Goal: Transaction & Acquisition: Purchase product/service

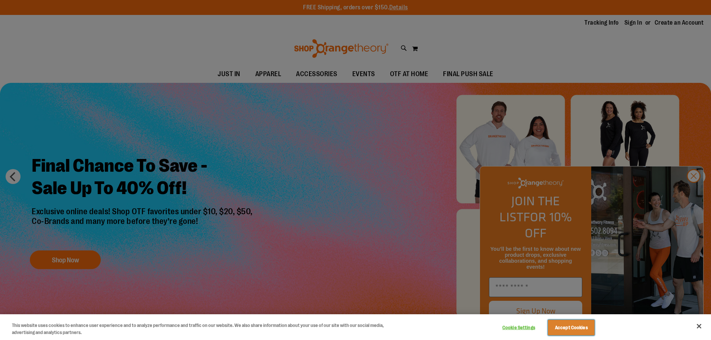
click at [581, 326] on button "Accept Cookies" at bounding box center [571, 328] width 47 height 16
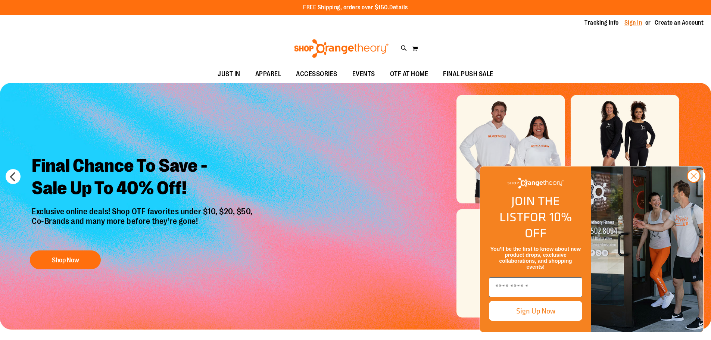
click at [631, 20] on link "Sign In" at bounding box center [633, 23] width 18 height 8
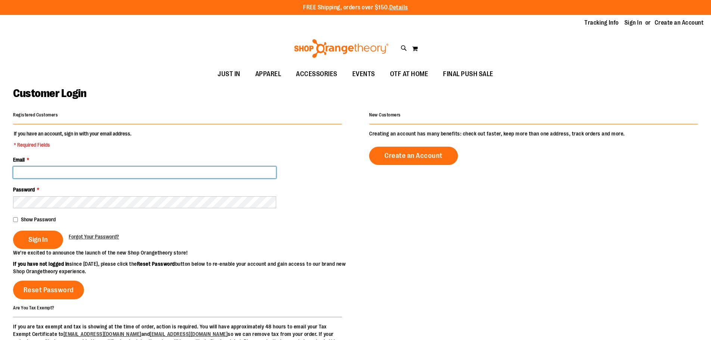
click at [136, 173] on input "Email *" at bounding box center [144, 172] width 263 height 12
click at [136, 176] on input "Email *" at bounding box center [144, 172] width 263 height 12
type input "**********"
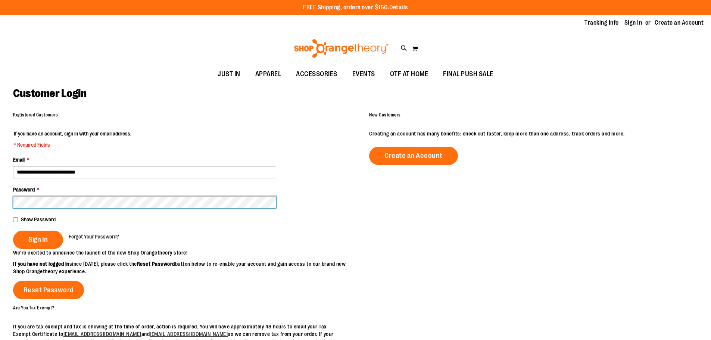
click at [13, 231] on button "Sign In" at bounding box center [38, 240] width 50 height 18
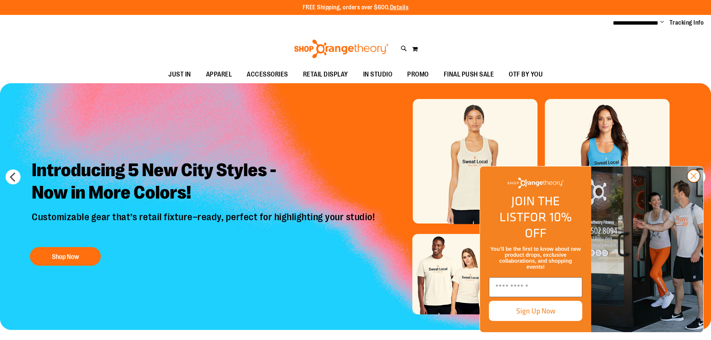
click at [693, 179] on icon "Close dialog" at bounding box center [693, 175] width 5 height 5
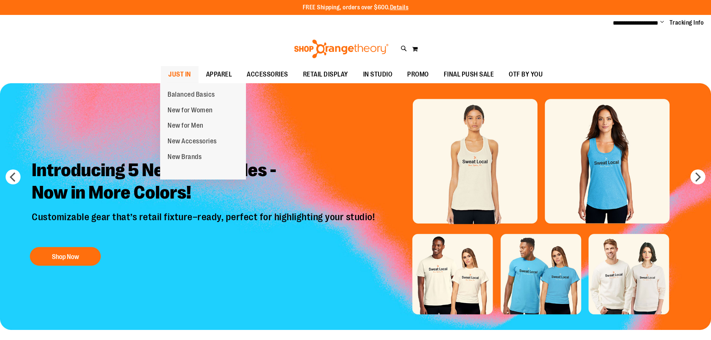
click at [178, 71] on span "JUST IN" at bounding box center [179, 74] width 23 height 17
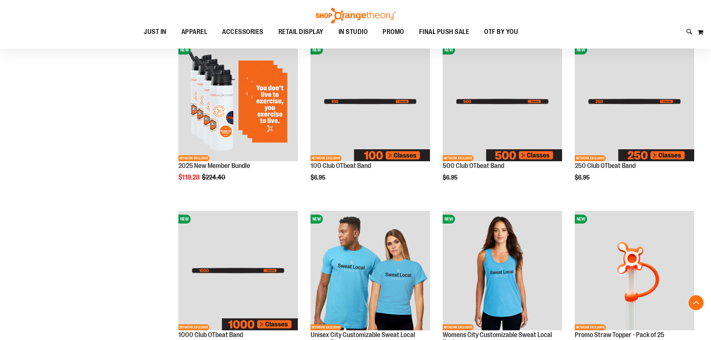
scroll to position [298, 0]
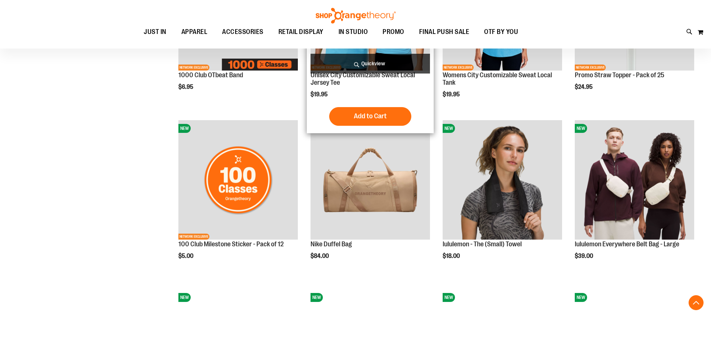
scroll to position [559, 0]
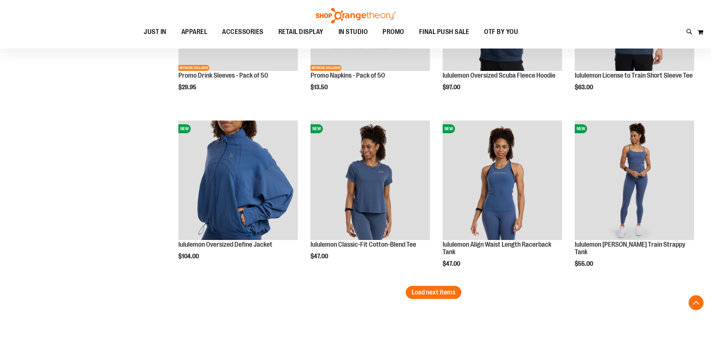
scroll to position [1417, 0]
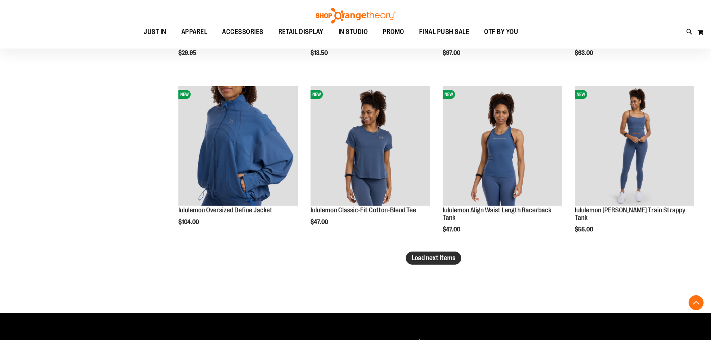
click at [448, 257] on span "Load next items" at bounding box center [434, 257] width 44 height 7
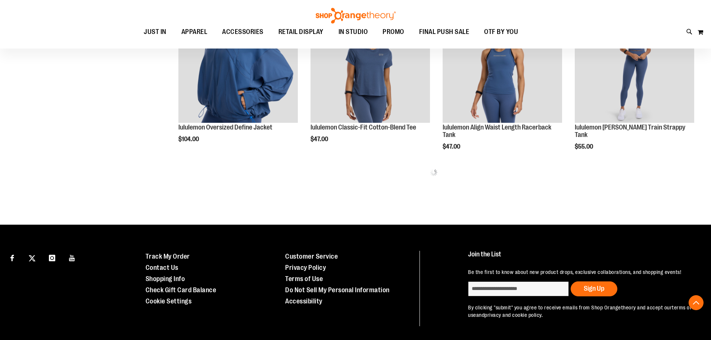
scroll to position [1487, 0]
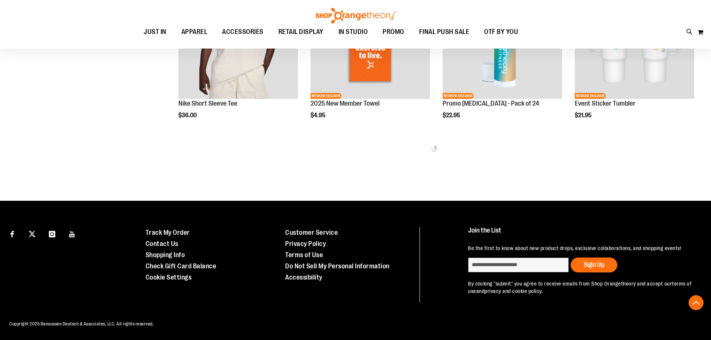
scroll to position [439, 0]
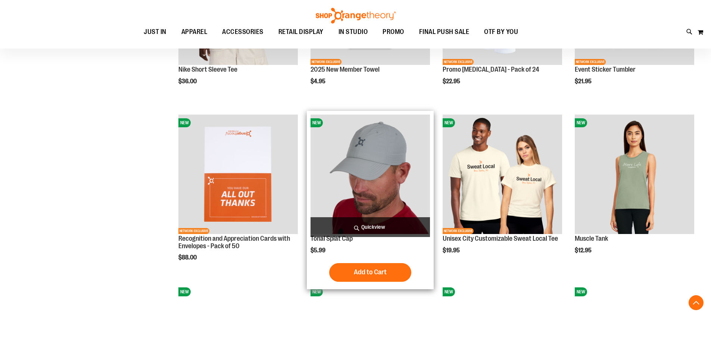
scroll to position [484, 0]
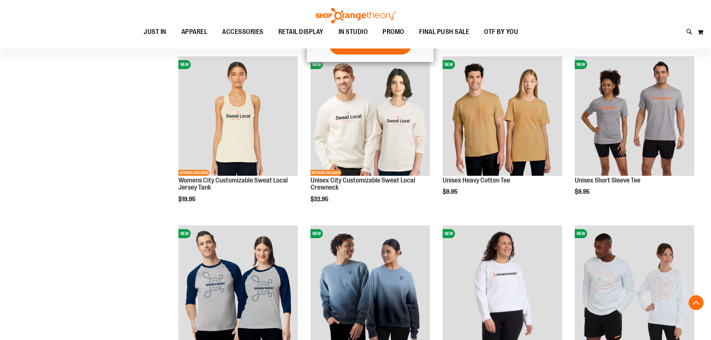
scroll to position [708, 0]
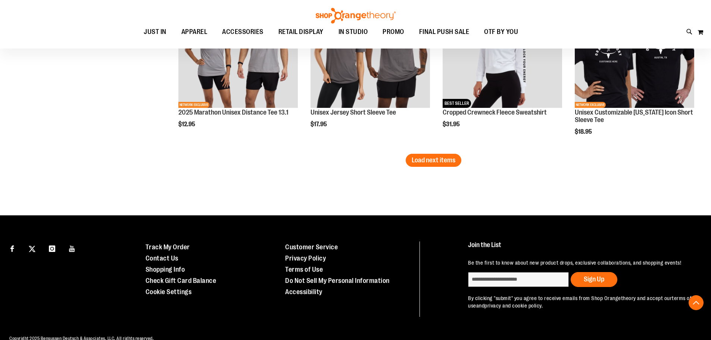
scroll to position [1454, 0]
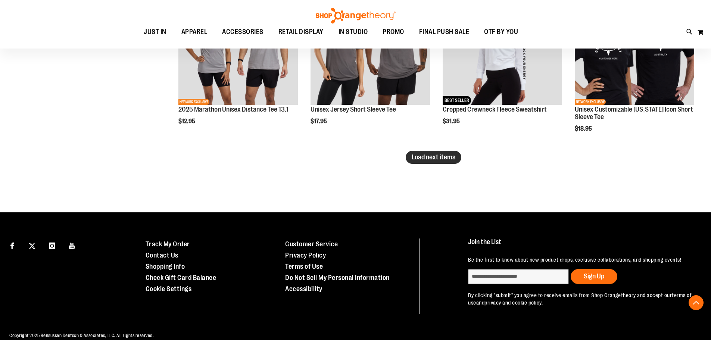
click at [416, 156] on span "Load next items" at bounding box center [434, 156] width 44 height 7
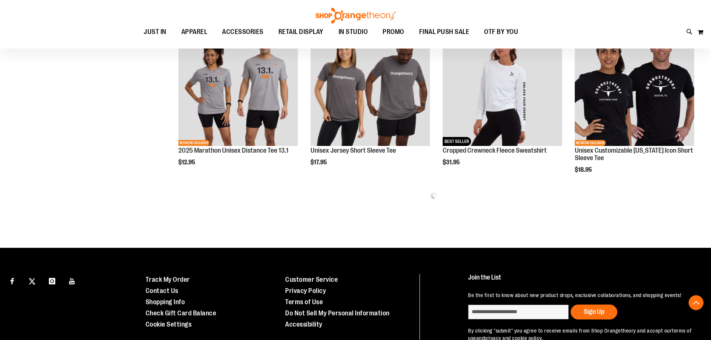
scroll to position [1380, 0]
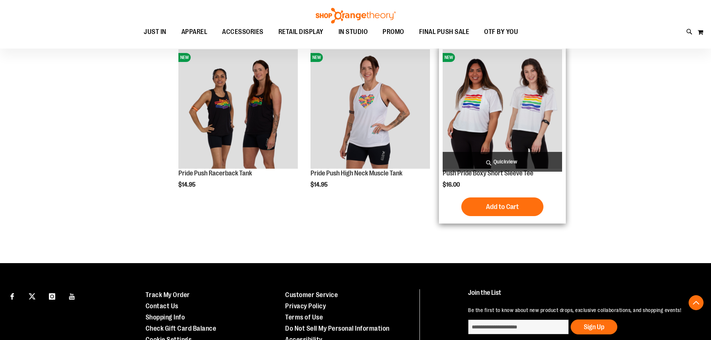
scroll to position [1902, 0]
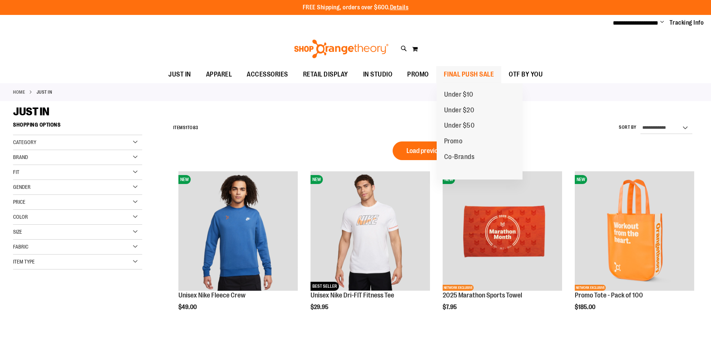
click at [464, 76] on span "FINAL PUSH SALE" at bounding box center [469, 74] width 50 height 17
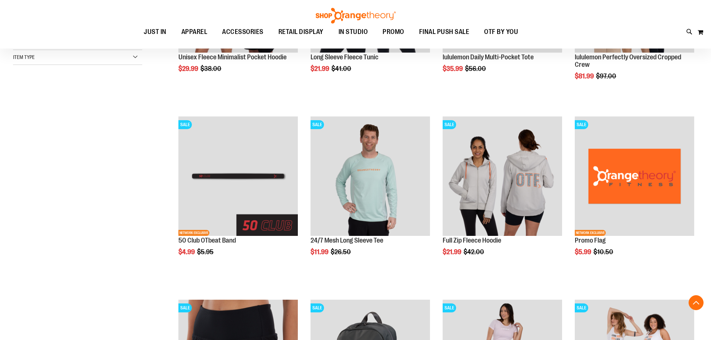
scroll to position [223, 0]
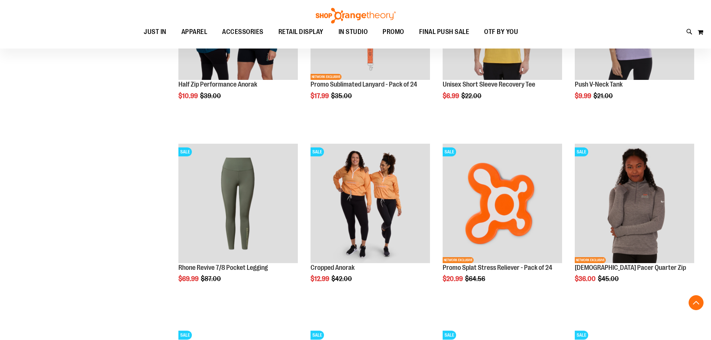
scroll to position [746, 0]
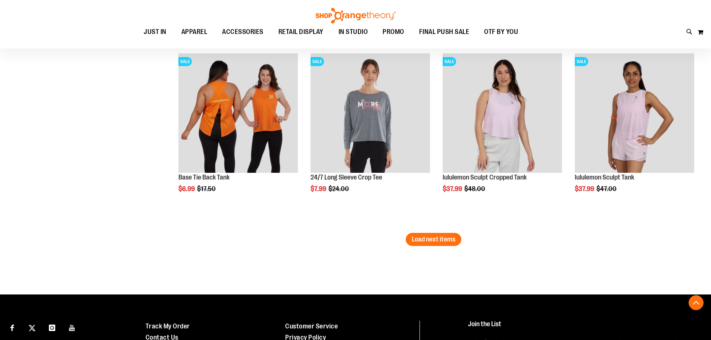
scroll to position [1567, 0]
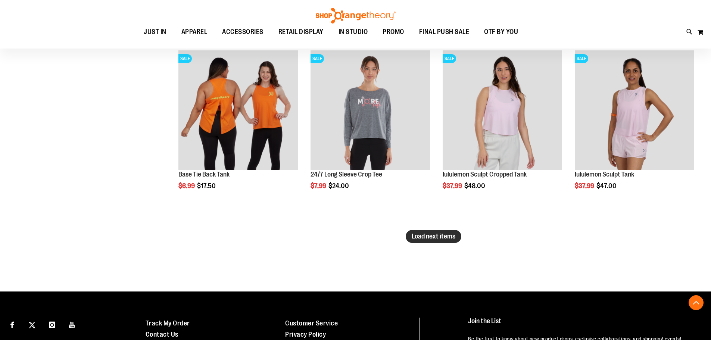
click at [426, 241] on button "Load next items" at bounding box center [434, 236] width 56 height 13
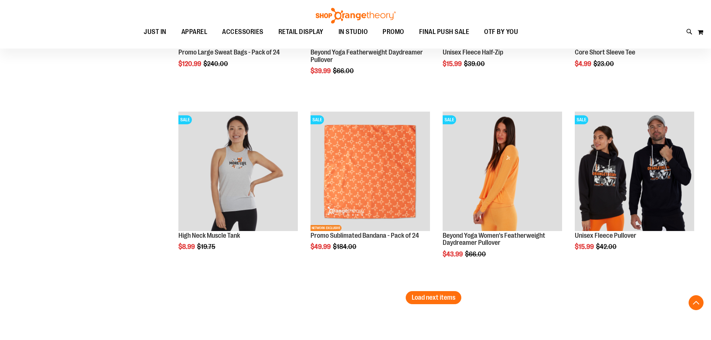
scroll to position [2052, 0]
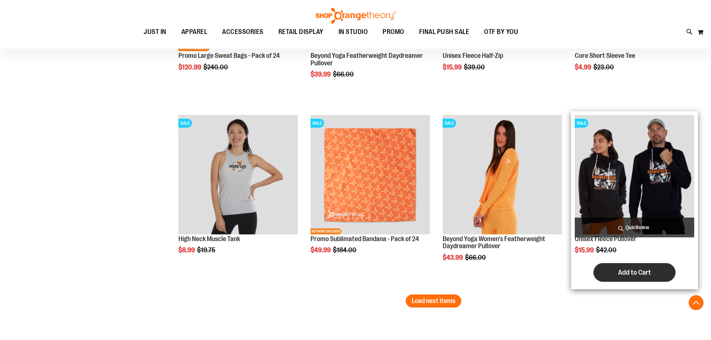
click at [622, 266] on button "Add to Cart" at bounding box center [634, 272] width 82 height 19
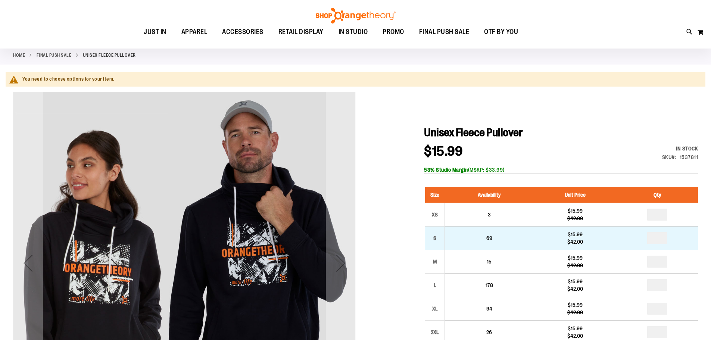
scroll to position [112, 0]
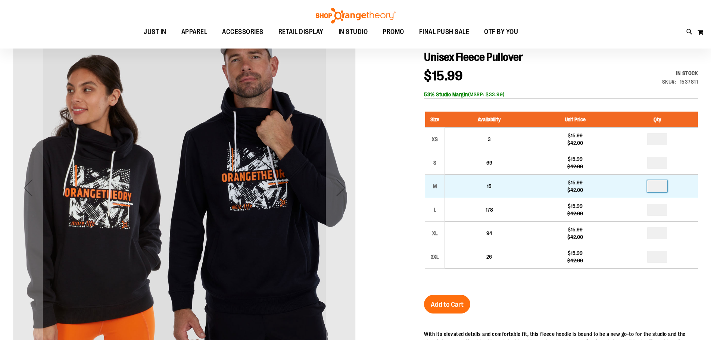
click at [660, 183] on input "number" at bounding box center [657, 186] width 20 height 12
type input "*"
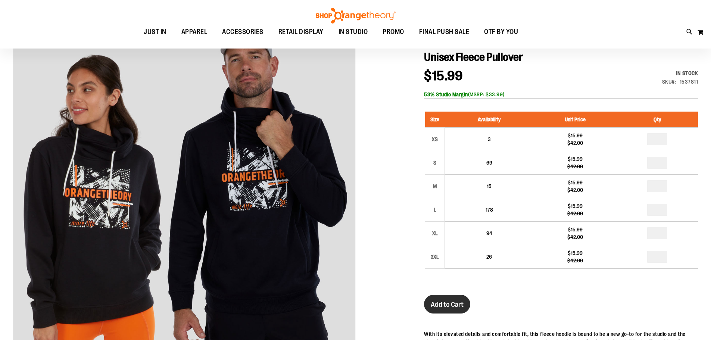
click at [441, 295] on button "Add to Cart" at bounding box center [447, 304] width 46 height 19
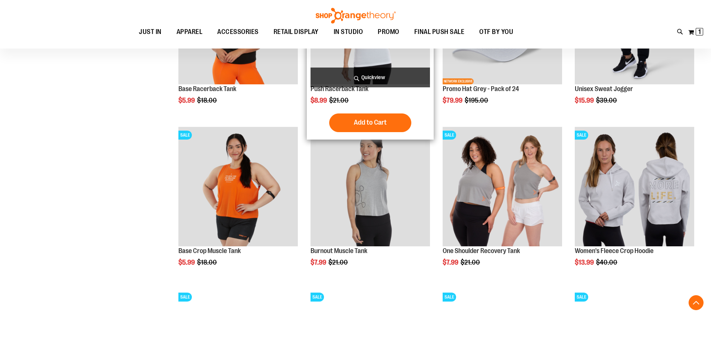
scroll to position [694, 0]
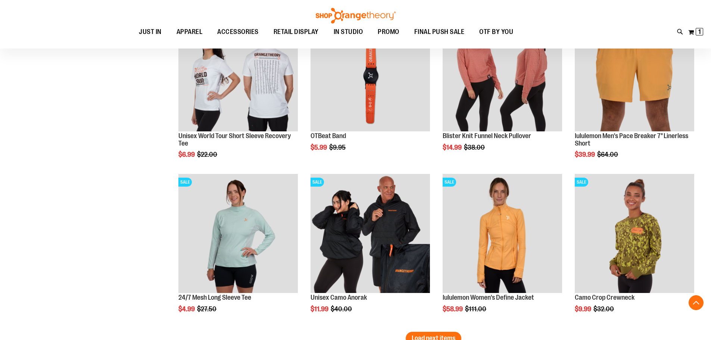
scroll to position [1329, 0]
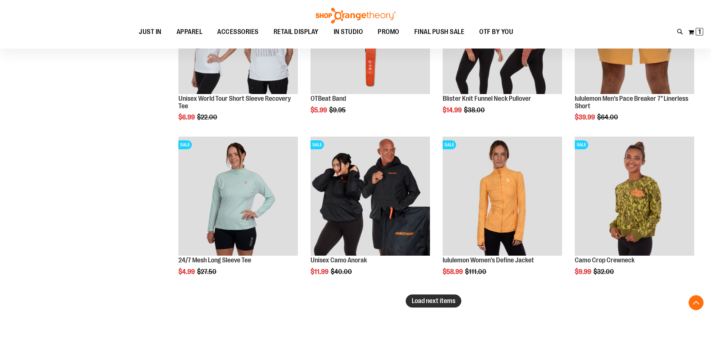
click at [430, 306] on button "Load next items" at bounding box center [434, 300] width 56 height 13
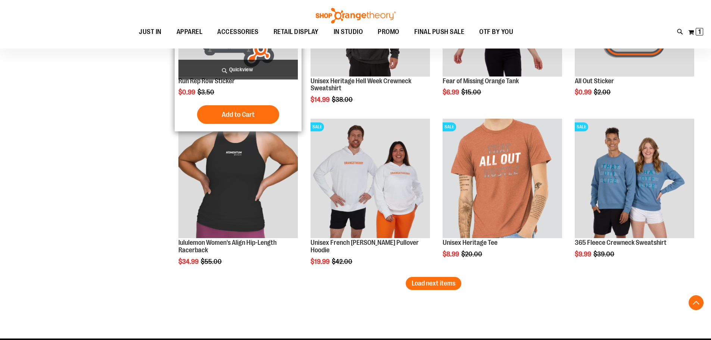
scroll to position [1814, 0]
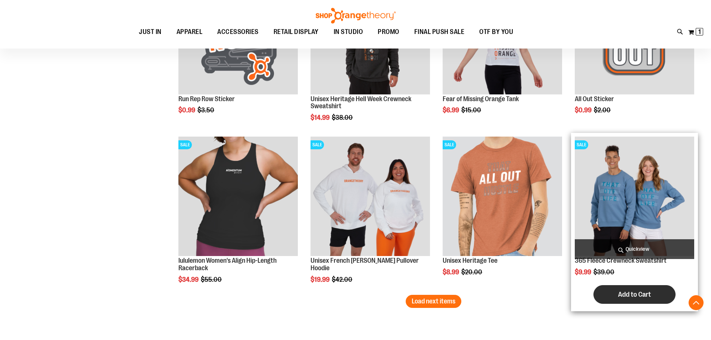
click at [619, 290] on button "Add to Cart" at bounding box center [634, 294] width 82 height 19
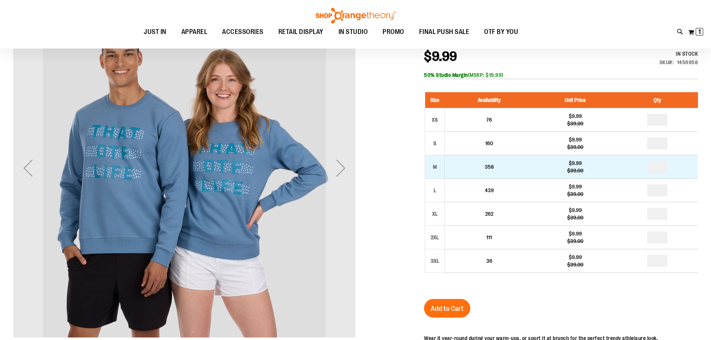
scroll to position [131, 0]
click at [660, 169] on input "number" at bounding box center [657, 167] width 20 height 12
type input "*"
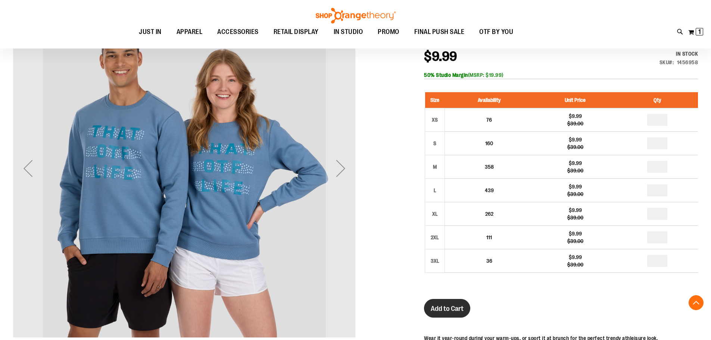
click at [444, 308] on span "Add to Cart" at bounding box center [447, 308] width 33 height 8
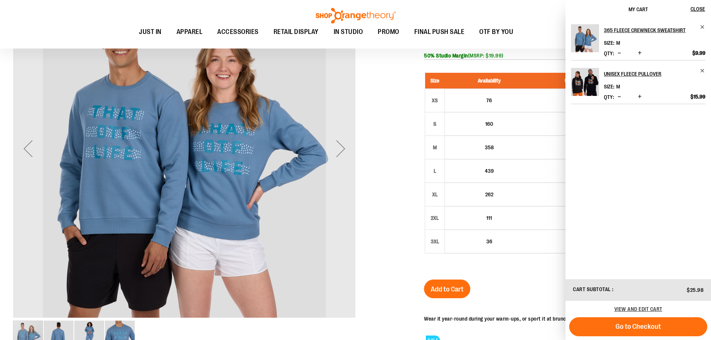
scroll to position [112, 0]
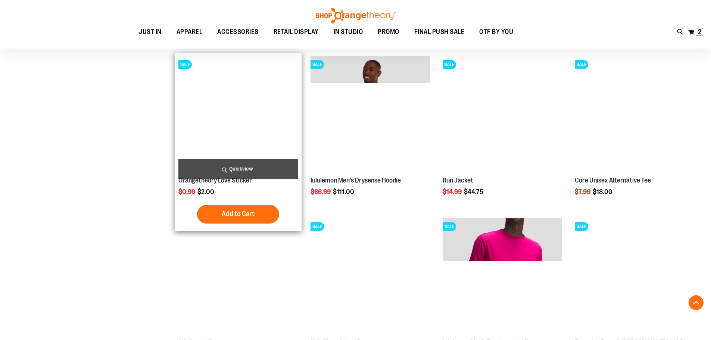
scroll to position [612, 0]
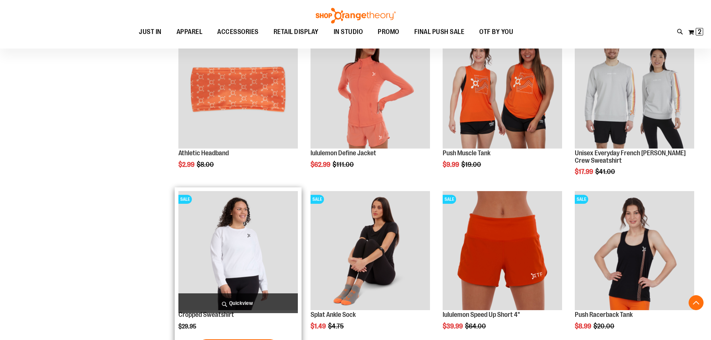
scroll to position [1396, 0]
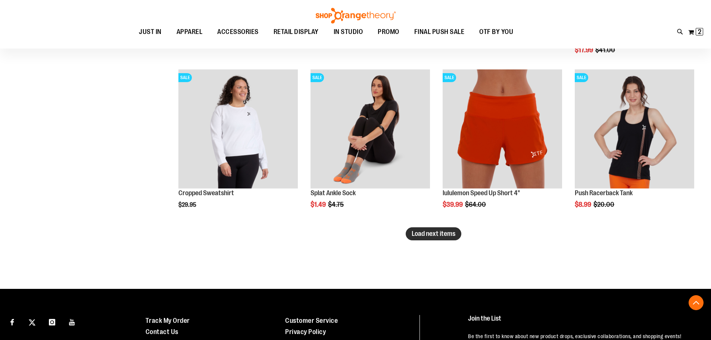
click at [413, 238] on button "Load next items" at bounding box center [434, 233] width 56 height 13
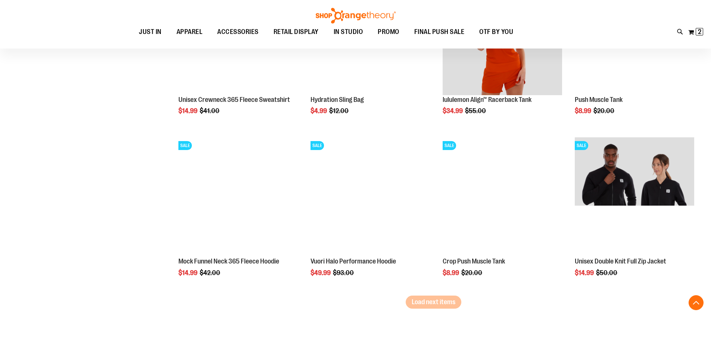
scroll to position [1843, 0]
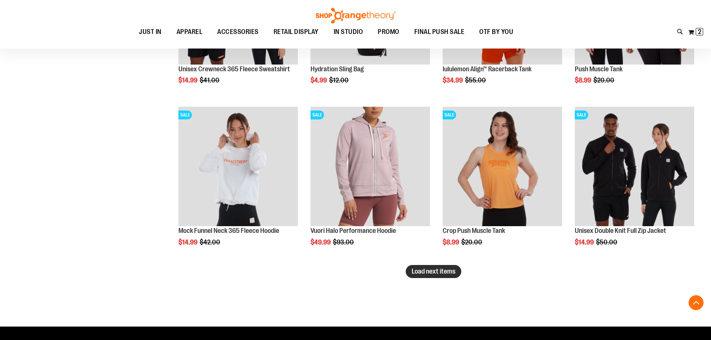
click at [430, 272] on span "Load next items" at bounding box center [434, 270] width 44 height 7
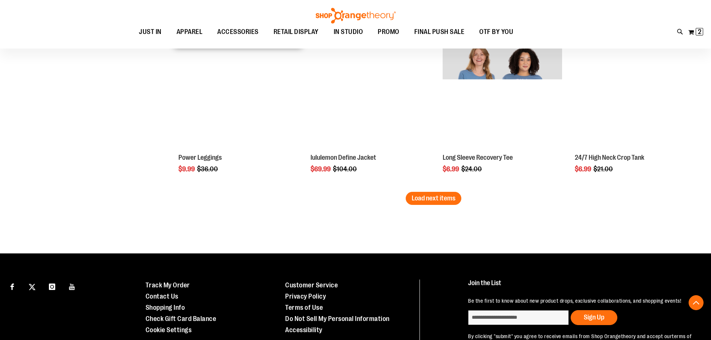
scroll to position [2440, 0]
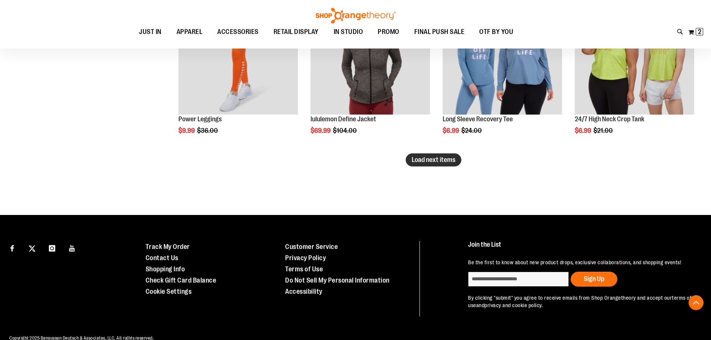
click at [441, 163] on span "Load next items" at bounding box center [434, 159] width 44 height 7
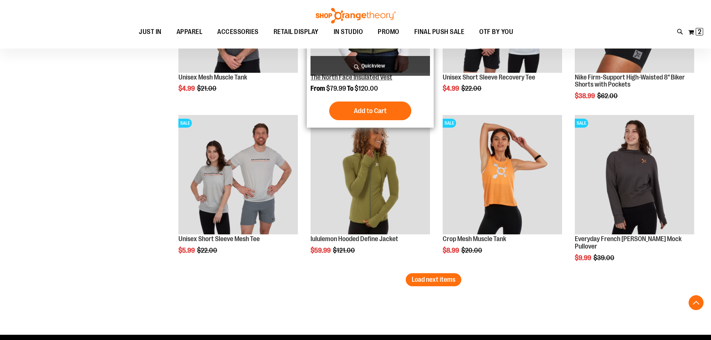
scroll to position [2813, 0]
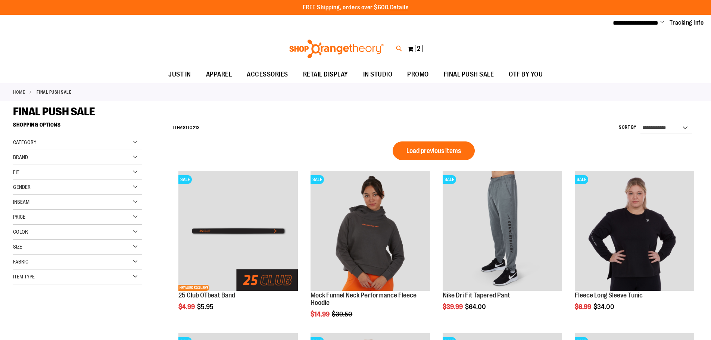
click at [398, 49] on icon at bounding box center [399, 48] width 6 height 9
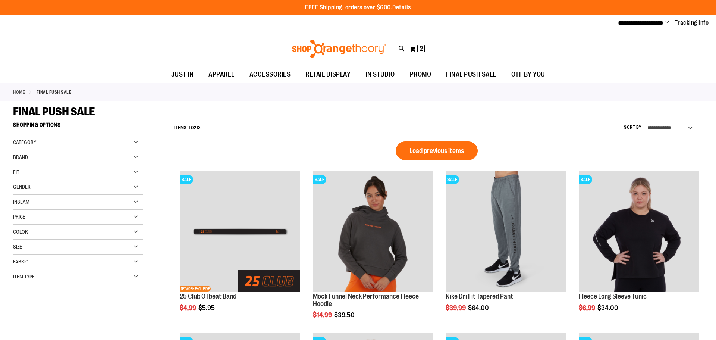
click at [134, 40] on input "Search" at bounding box center [358, 42] width 568 height 25
type input "*******"
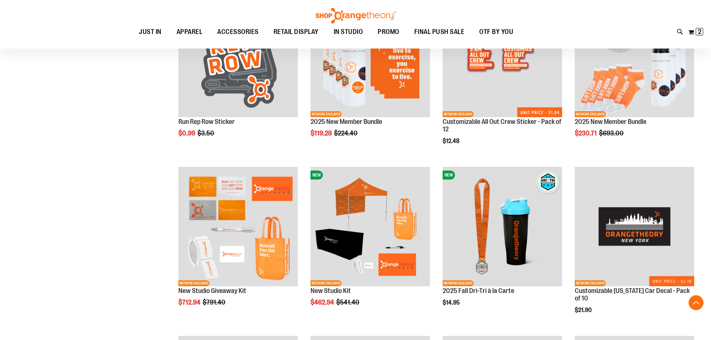
scroll to position [1343, 0]
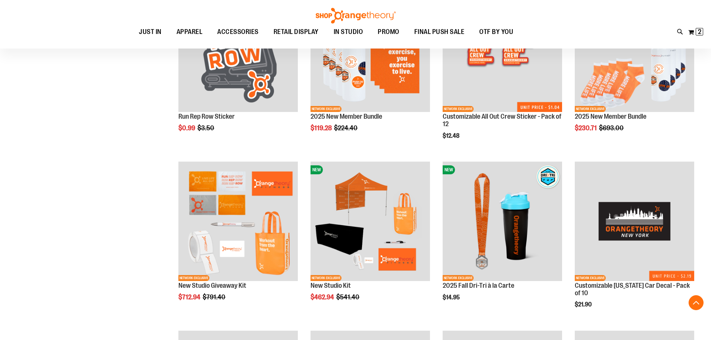
scroll to position [2843, 0]
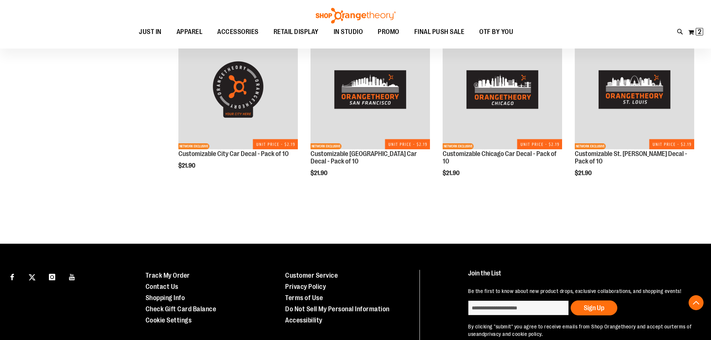
scroll to position [4703, 0]
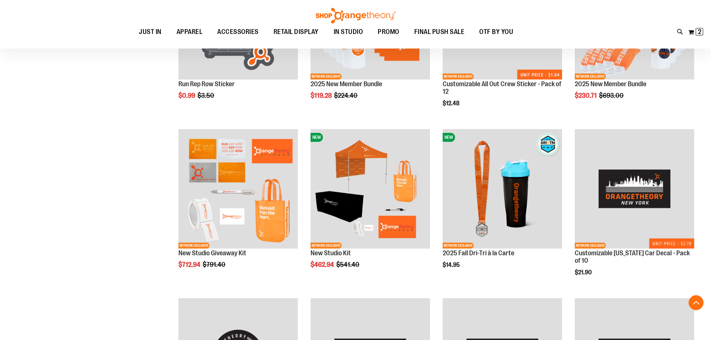
scroll to position [1358, 0]
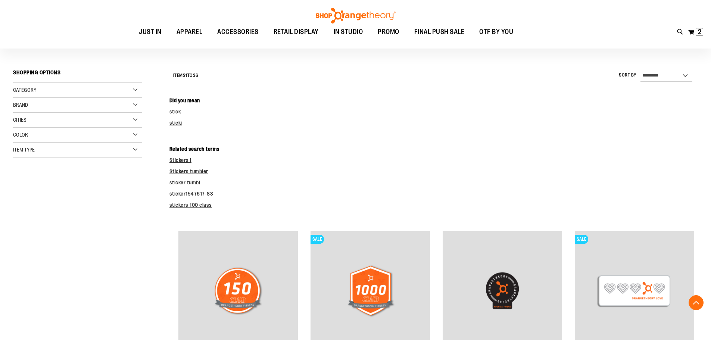
scroll to position [26, 0]
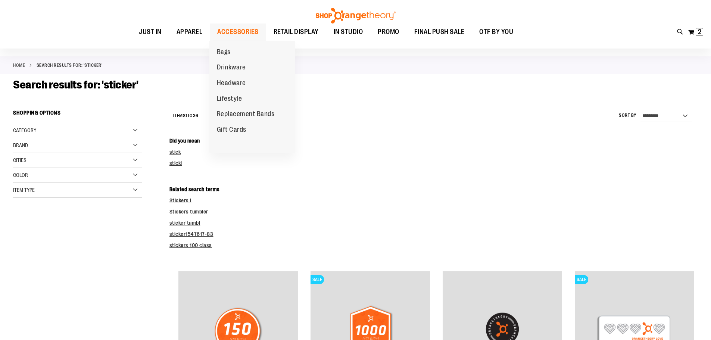
click at [233, 36] on span "ACCESSORIES" at bounding box center [237, 32] width 41 height 17
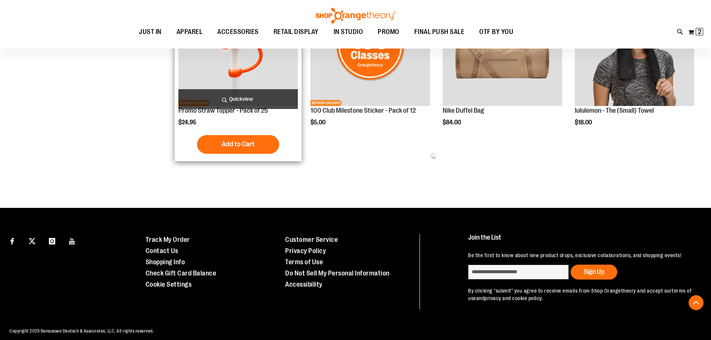
scroll to position [428, 0]
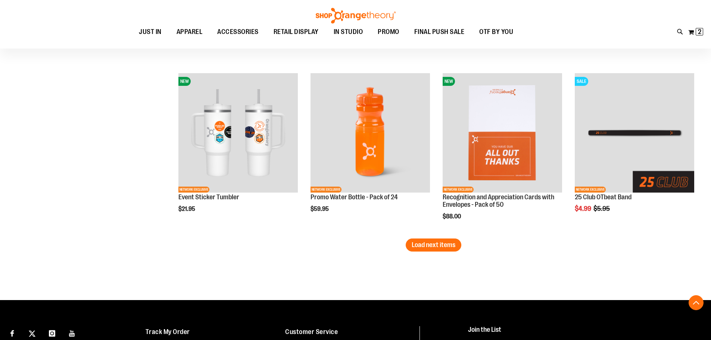
scroll to position [1361, 0]
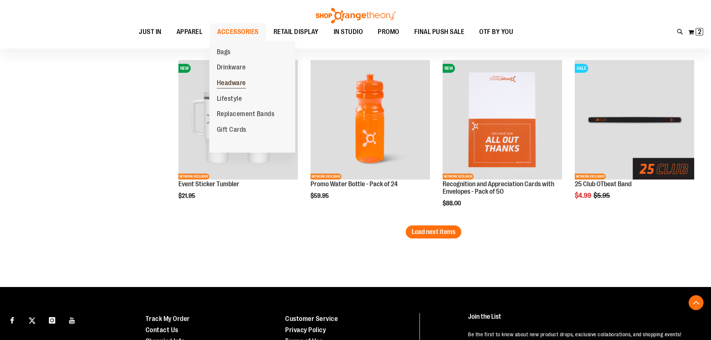
click at [230, 79] on link "Headware" at bounding box center [231, 83] width 44 height 16
